Goal: Transaction & Acquisition: Purchase product/service

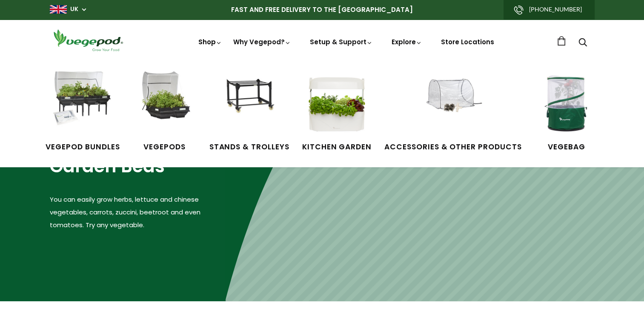
click at [211, 44] on link "Shop" at bounding box center [210, 53] width 24 height 33
click at [83, 95] on img at bounding box center [83, 103] width 64 height 64
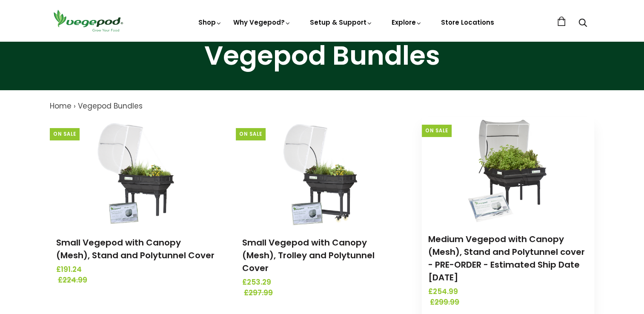
scroll to position [85, 0]
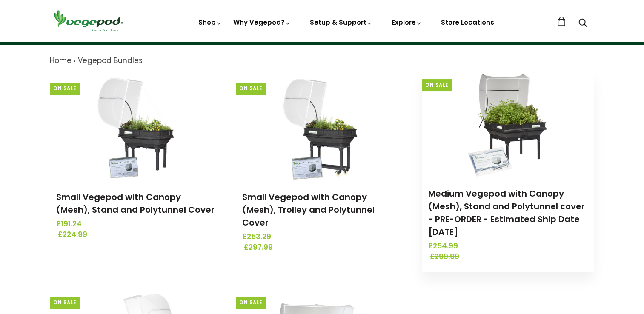
click at [508, 111] on img at bounding box center [507, 124] width 89 height 106
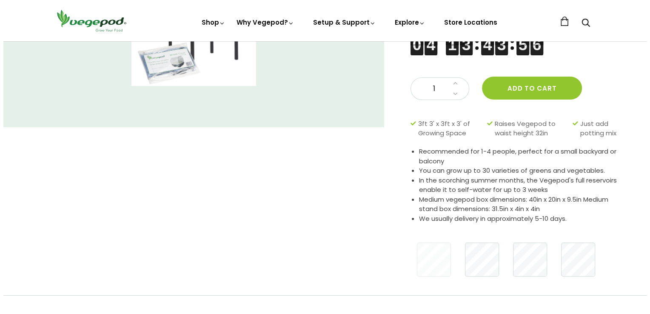
scroll to position [128, 0]
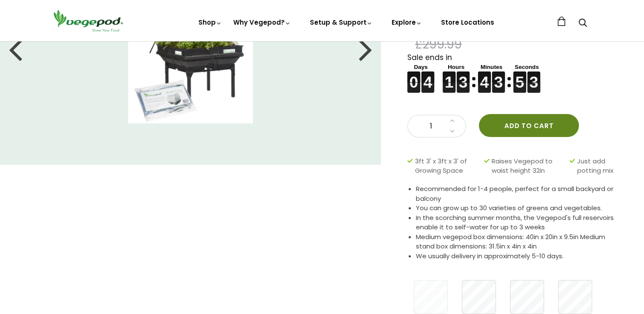
click at [531, 124] on button "Add to cart" at bounding box center [528, 125] width 100 height 23
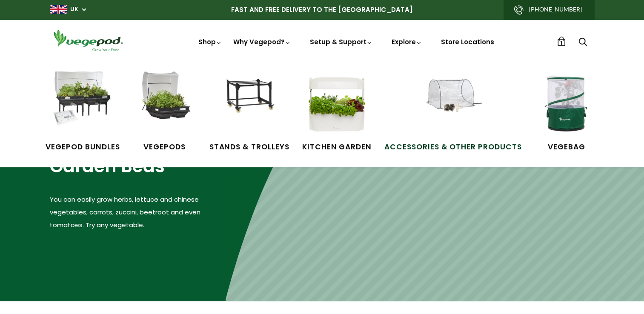
click at [448, 100] on img at bounding box center [453, 103] width 64 height 64
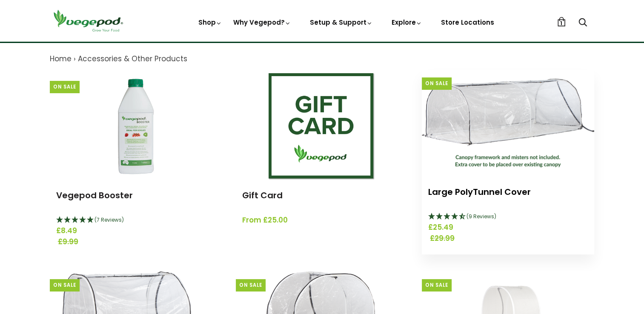
scroll to position [85, 0]
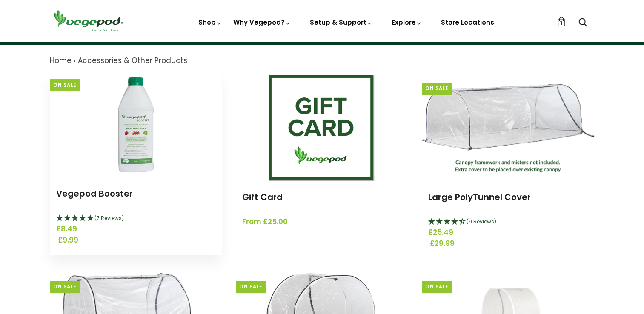
click at [138, 145] on img at bounding box center [136, 124] width 106 height 106
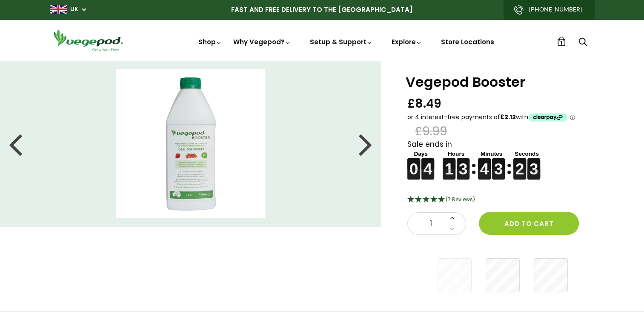
click at [451, 219] on icon at bounding box center [452, 217] width 5 height 7
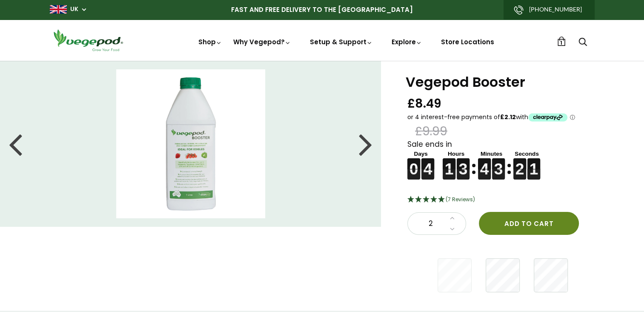
click at [531, 224] on button "Add to cart" at bounding box center [528, 223] width 100 height 23
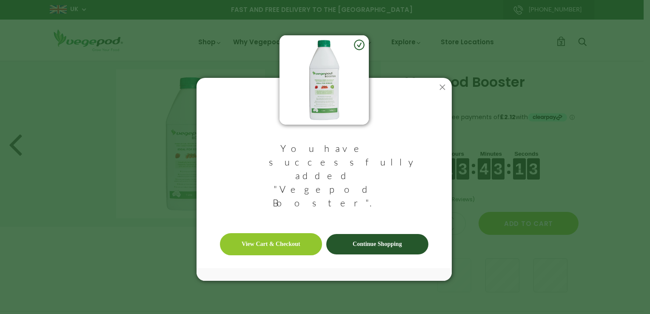
click at [381, 234] on link "Continue Shopping" at bounding box center [377, 244] width 102 height 20
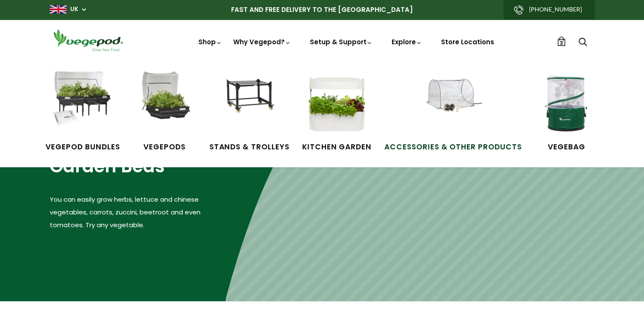
click at [453, 109] on img at bounding box center [453, 103] width 64 height 64
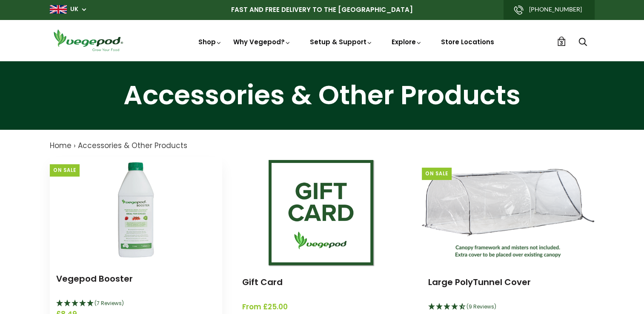
click at [143, 214] on img at bounding box center [136, 210] width 106 height 106
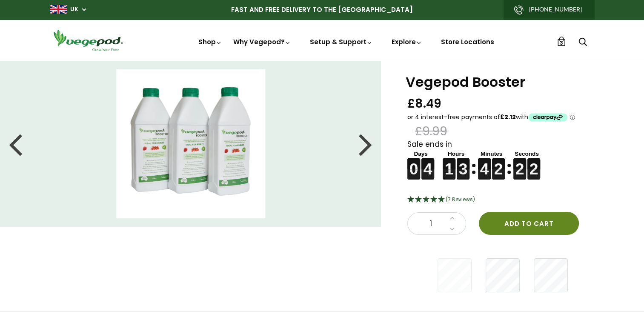
click at [539, 224] on button "Add to cart" at bounding box center [528, 223] width 100 height 23
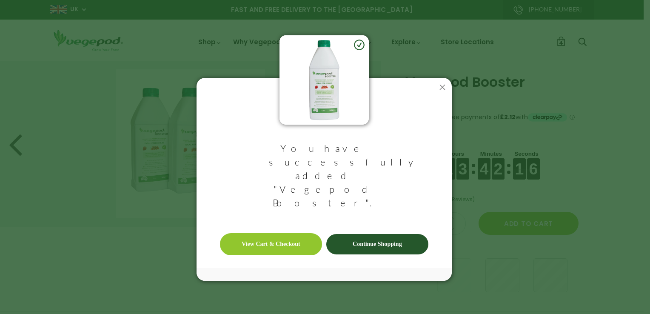
click at [288, 233] on link "View Cart & Checkout" at bounding box center [271, 244] width 102 height 22
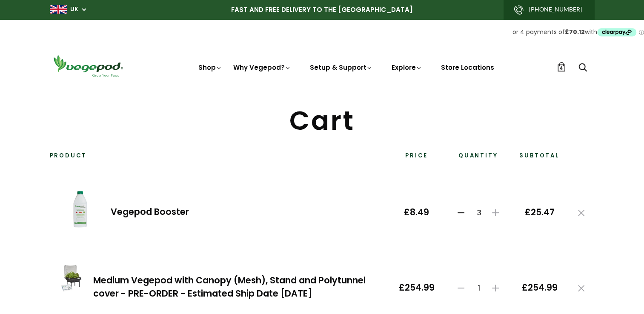
click at [458, 214] on icon at bounding box center [460, 212] width 7 height 7
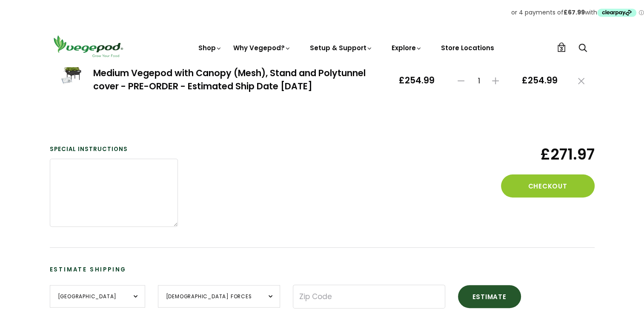
scroll to position [213, 0]
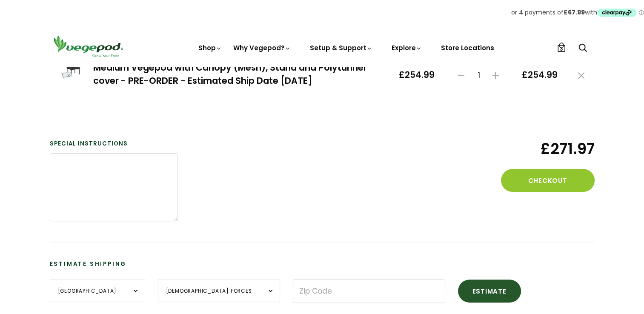
drag, startPoint x: 542, startPoint y: 182, endPoint x: 485, endPoint y: 246, distance: 85.9
click at [510, 253] on form "Product Price Quantity Subtotal Vegepod Booster £16.98 £8.49 2 Delete £16.98 Me…" at bounding box center [322, 119] width 544 height 368
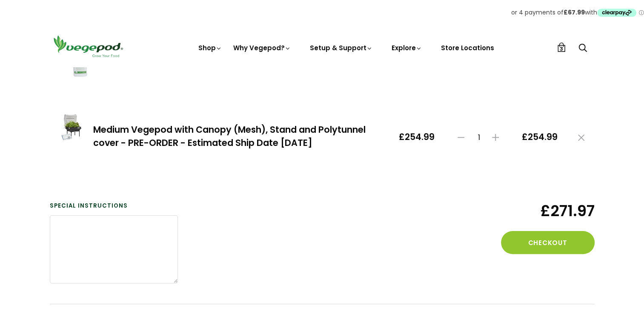
scroll to position [128, 0]
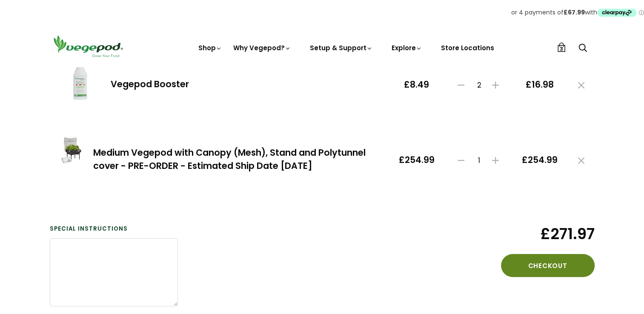
click at [547, 257] on button "Checkout" at bounding box center [548, 265] width 94 height 23
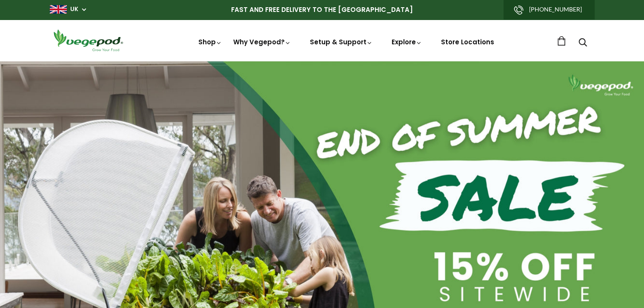
scroll to position [0, 461]
